Goal: Use online tool/utility

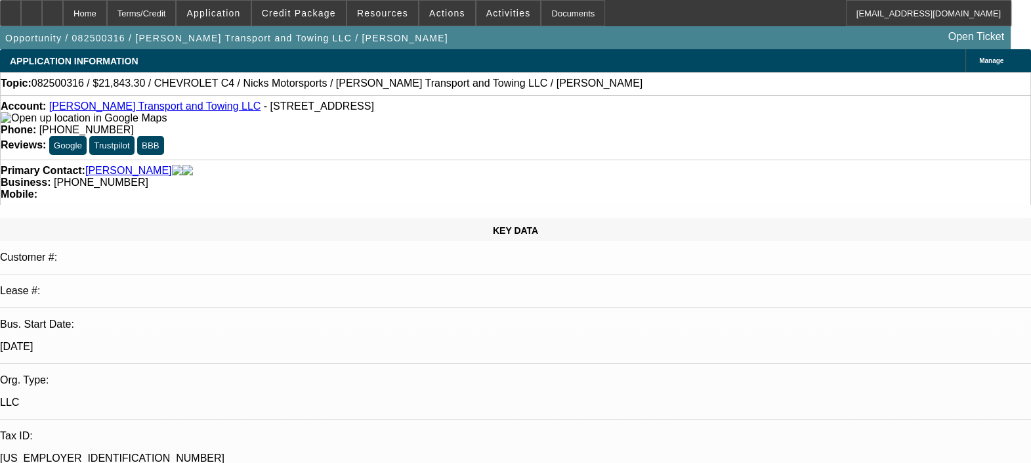
select select "0.15"
select select "2"
select select "0.1"
select select "0.15"
select select "0"
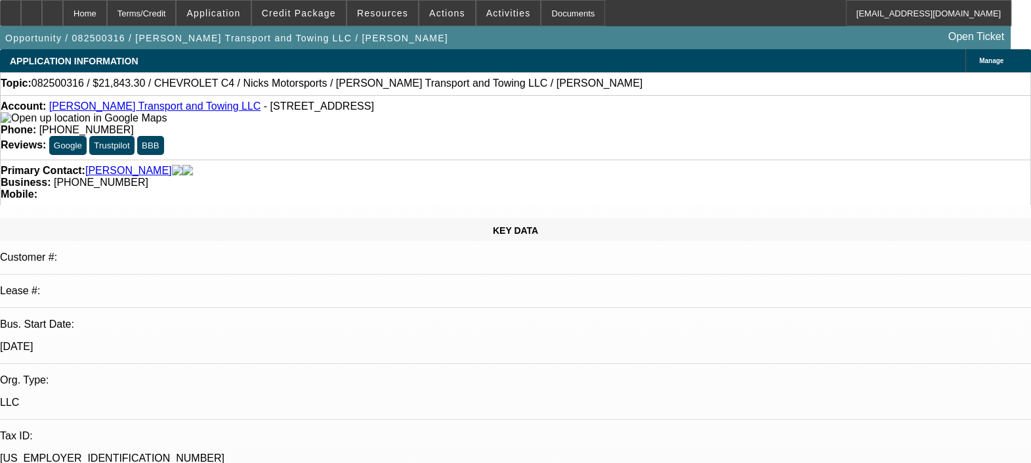
select select "0.1"
select select "1"
select select "2"
select select "4"
select select "1"
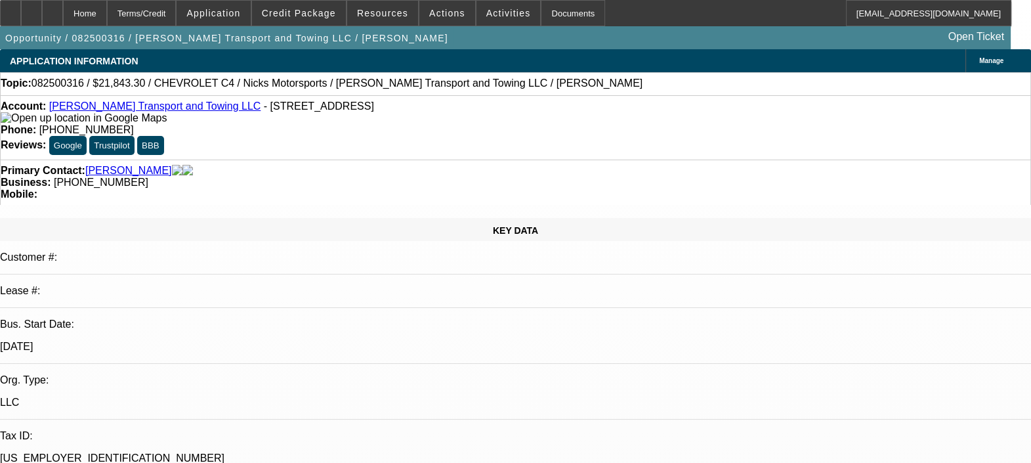
select select "1"
select select "4"
